Goal: Task Accomplishment & Management: Manage account settings

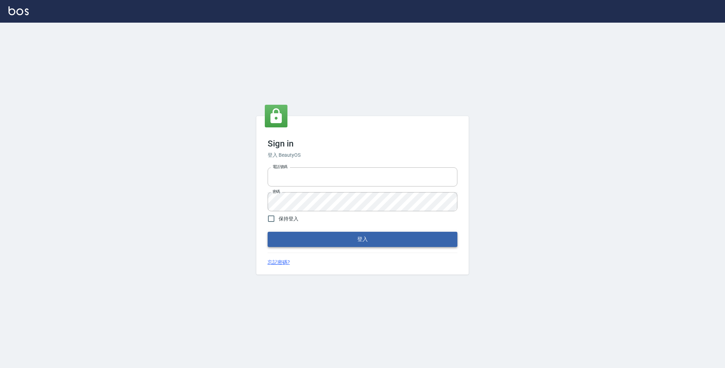
type input "0931222924"
click at [317, 241] on button "登入" at bounding box center [363, 239] width 190 height 15
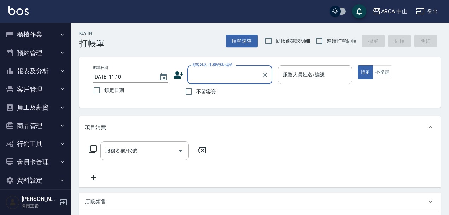
click at [55, 181] on button "資料設定" at bounding box center [35, 180] width 65 height 18
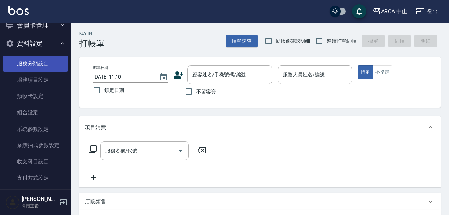
scroll to position [79, 0]
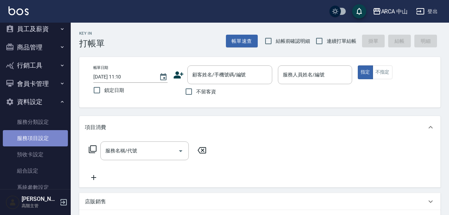
click at [51, 138] on link "服務項目設定" at bounding box center [35, 138] width 65 height 16
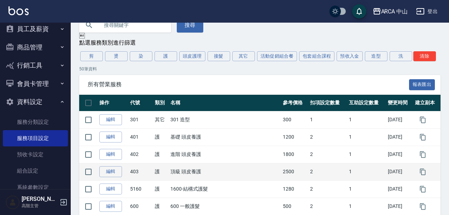
scroll to position [39, 0]
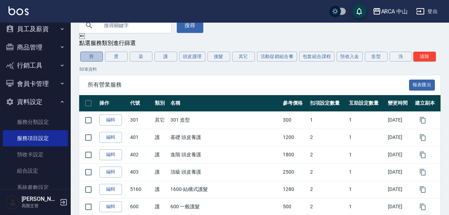
click at [95, 56] on button "剪" at bounding box center [91, 57] width 23 height 10
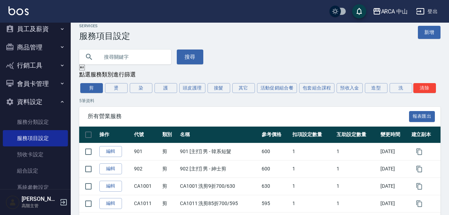
scroll to position [41, 0]
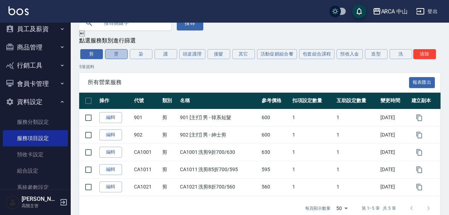
click at [113, 58] on button "燙" at bounding box center [116, 54] width 23 height 10
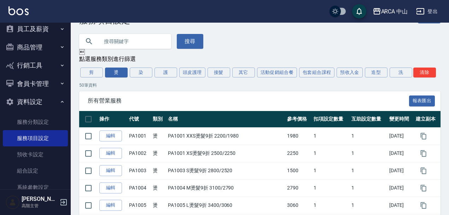
scroll to position [0, 0]
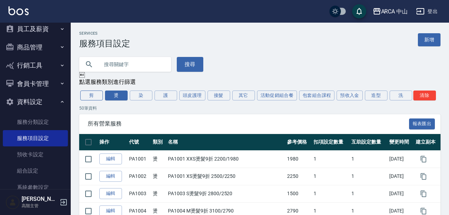
click at [93, 95] on button "剪" at bounding box center [91, 96] width 23 height 10
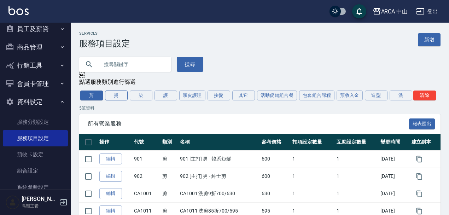
click at [113, 94] on button "燙" at bounding box center [116, 96] width 23 height 10
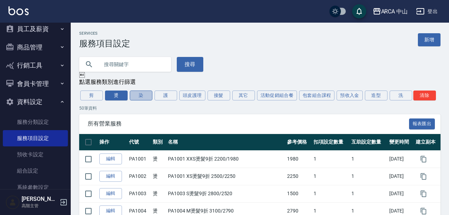
click at [144, 101] on button "染" at bounding box center [141, 96] width 23 height 10
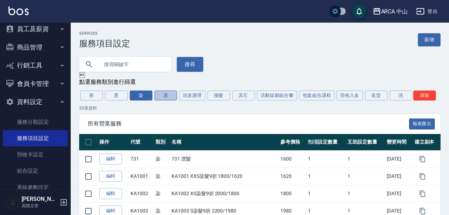
click at [168, 98] on button "護" at bounding box center [166, 96] width 23 height 10
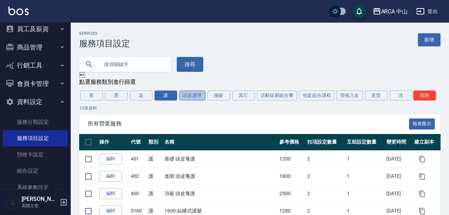
click at [197, 98] on button "頭皮護理" at bounding box center [192, 96] width 26 height 10
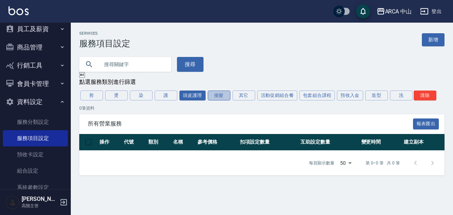
click at [218, 93] on button "接髮" at bounding box center [219, 96] width 23 height 10
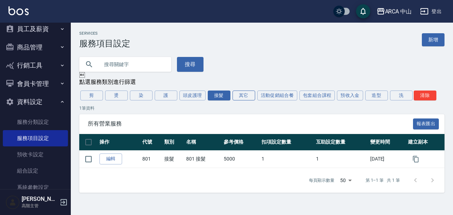
click at [248, 98] on button "其它" at bounding box center [244, 96] width 23 height 10
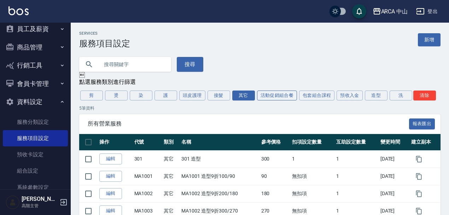
click at [277, 97] on button "活動促銷組合餐" at bounding box center [277, 96] width 40 height 10
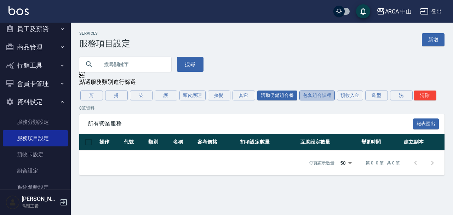
click at [311, 96] on button "包套組合課程" at bounding box center [316, 96] width 35 height 10
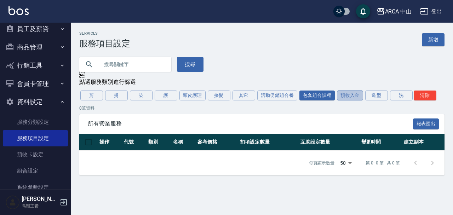
click at [346, 96] on button "預收入金" at bounding box center [350, 96] width 26 height 10
click at [377, 96] on button "造型" at bounding box center [376, 96] width 23 height 10
click at [407, 96] on button "洗" at bounding box center [401, 96] width 23 height 10
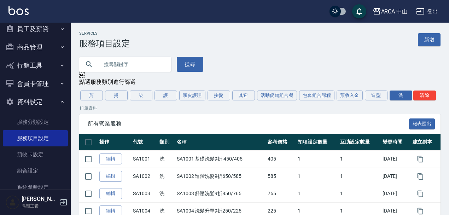
click at [275, 53] on div "搜尋" at bounding box center [256, 59] width 370 height 23
drag, startPoint x: 115, startPoint y: 94, endPoint x: 136, endPoint y: 106, distance: 23.5
click at [115, 94] on button "燙" at bounding box center [116, 96] width 23 height 10
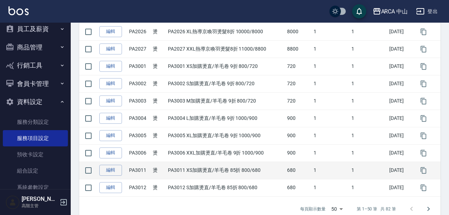
scroll to position [837, 0]
